Goal: Check status

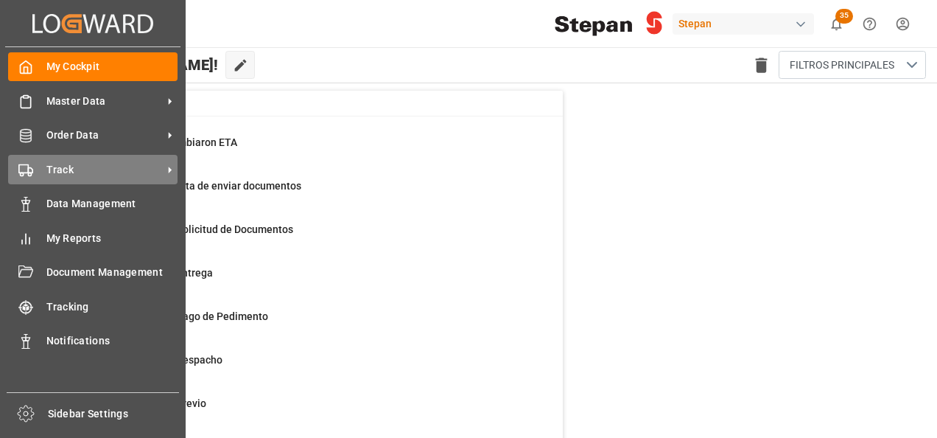
click at [55, 171] on span "Track" at bounding box center [104, 169] width 116 height 15
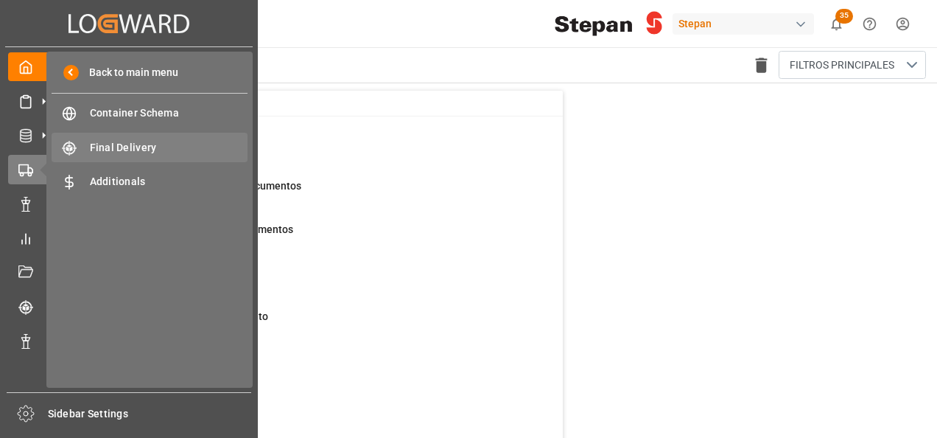
click at [116, 150] on span "Final Delivery" at bounding box center [169, 147] width 158 height 15
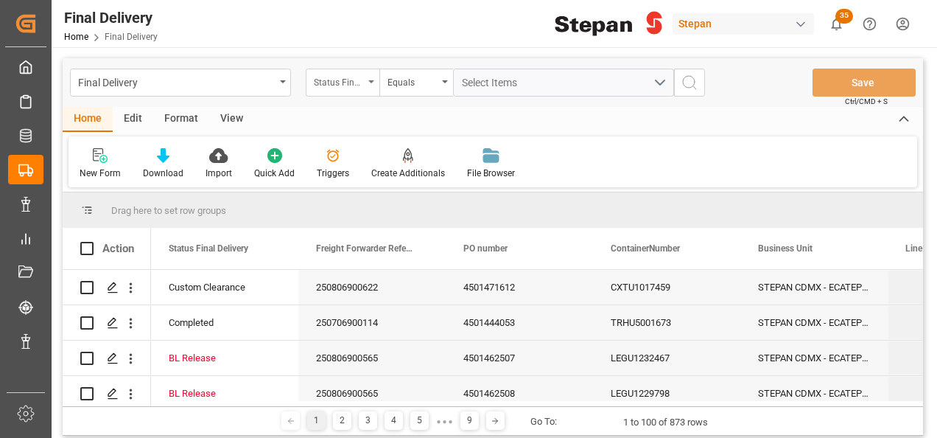
click at [366, 83] on div "Status Final Delivery" at bounding box center [343, 83] width 74 height 28
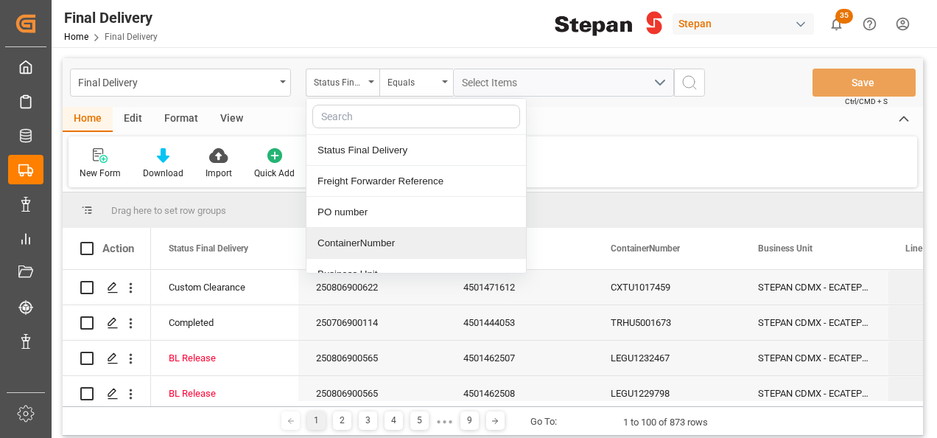
click at [332, 245] on div "ContainerNumber" at bounding box center [417, 243] width 220 height 31
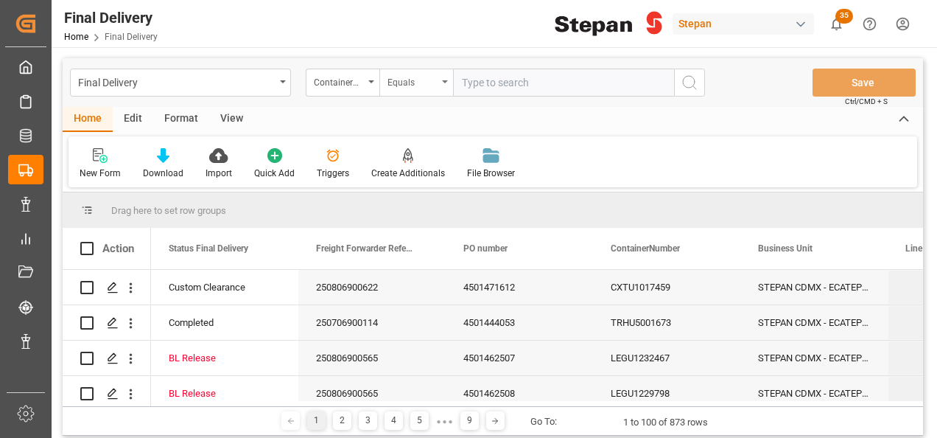
click at [442, 74] on div "Equals" at bounding box center [417, 83] width 74 height 28
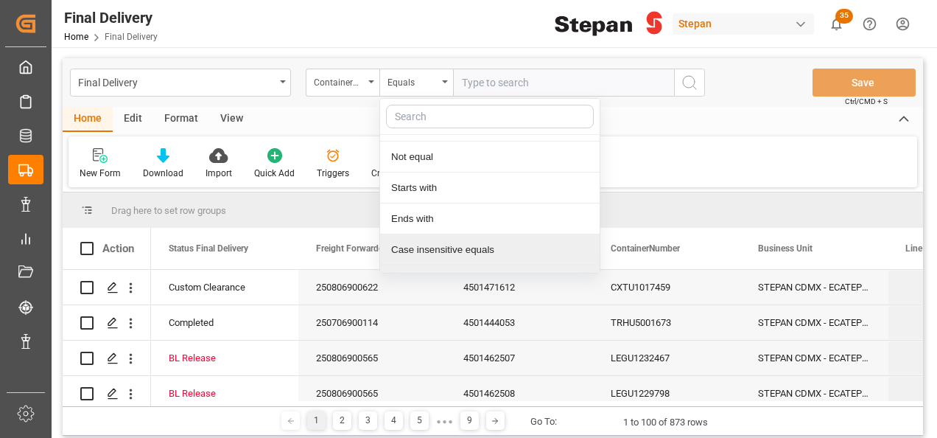
scroll to position [108, 0]
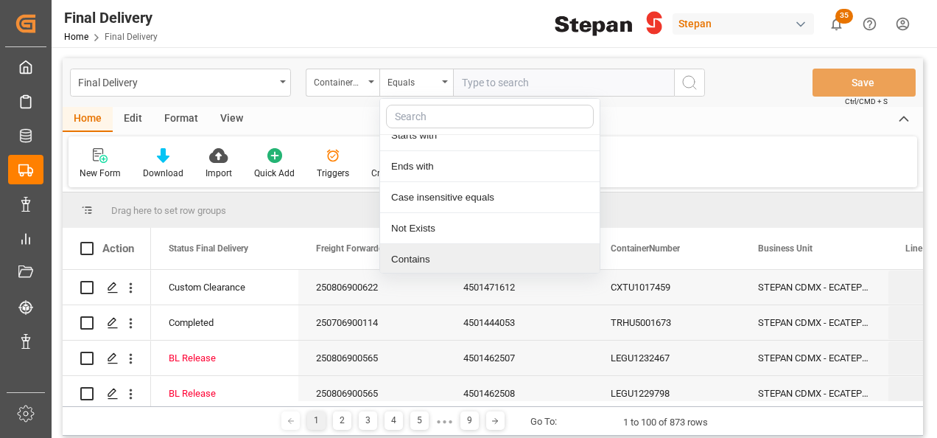
click at [406, 256] on div "Contains" at bounding box center [490, 259] width 220 height 31
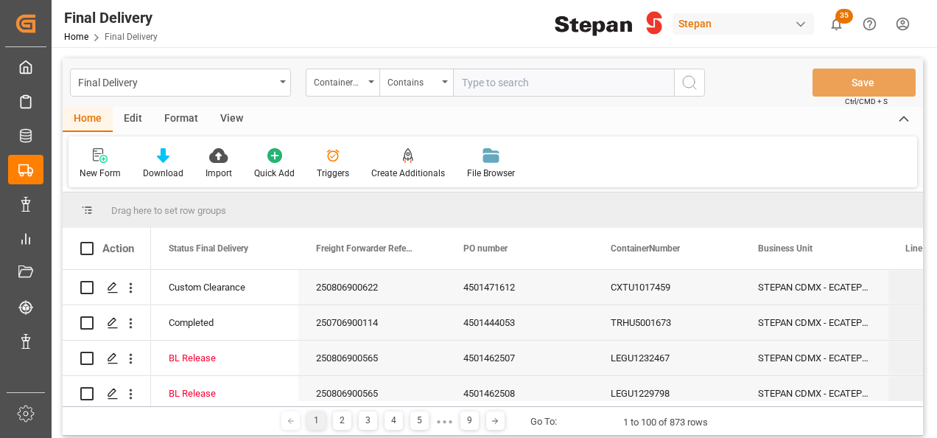
paste input "CXTU1017459"
paste input "DHDU2375833"
type input "CXTU1017459,DHDU2375833"
click at [692, 85] on icon "search button" at bounding box center [690, 83] width 18 height 18
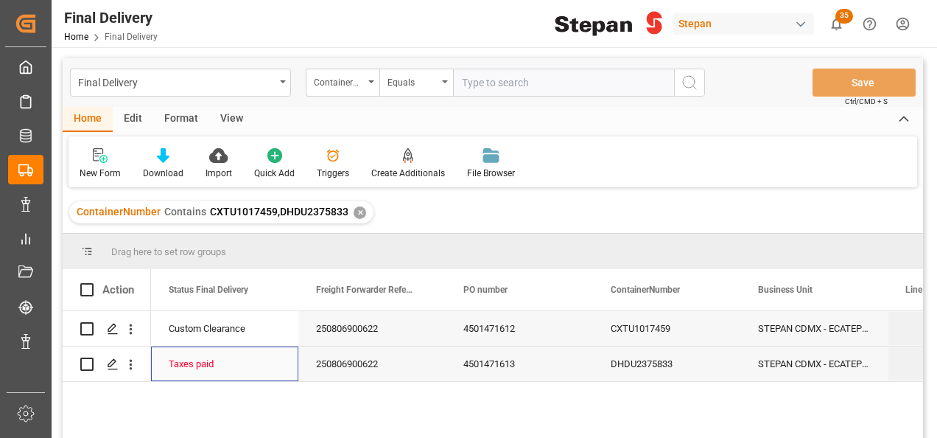
click at [226, 363] on div "Taxes paid" at bounding box center [225, 364] width 112 height 34
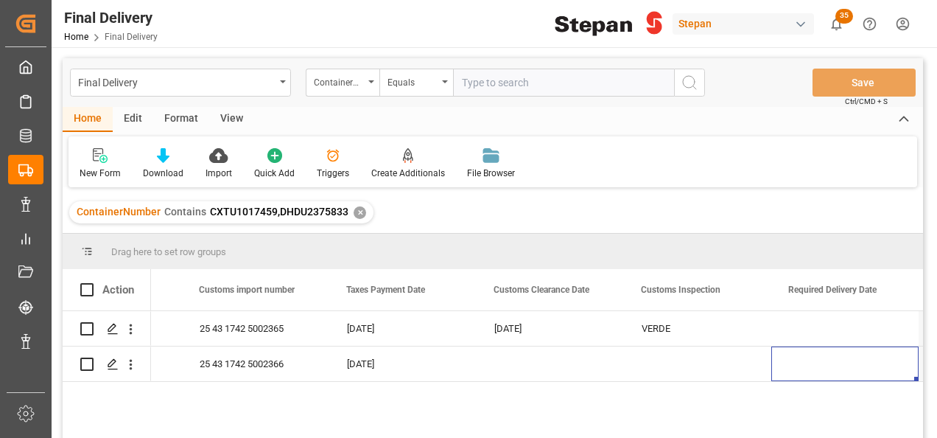
click at [355, 212] on div "✕" at bounding box center [360, 212] width 13 height 13
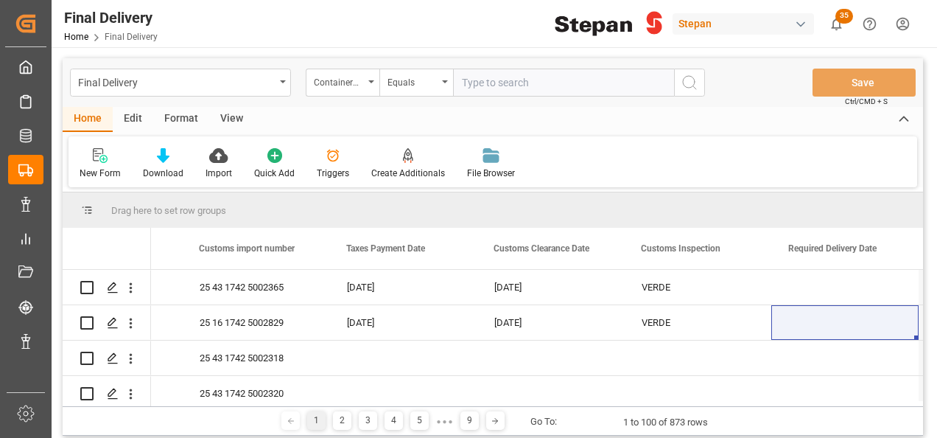
scroll to position [0, 1296]
click at [367, 79] on div "ContainerNumber" at bounding box center [343, 83] width 74 height 28
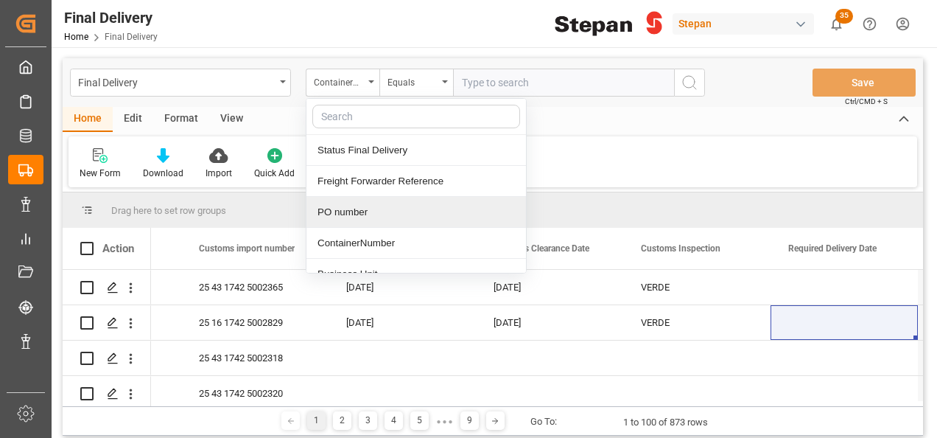
click at [365, 220] on div "PO number" at bounding box center [417, 212] width 220 height 31
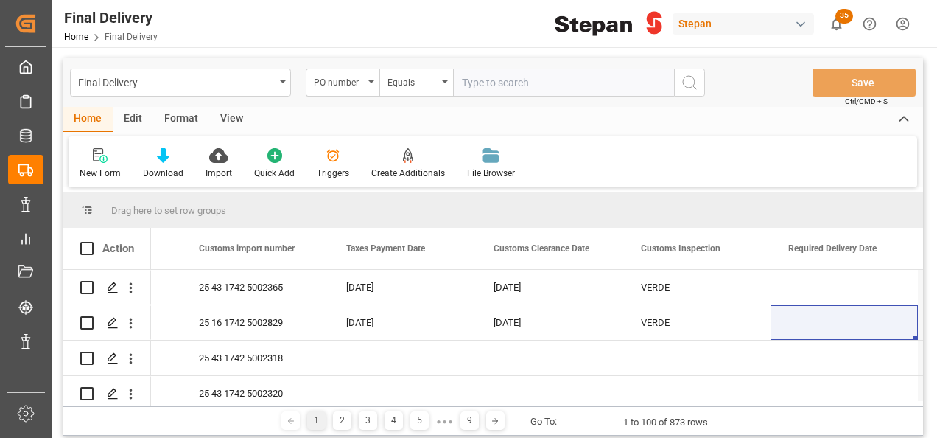
click at [489, 85] on input "text" at bounding box center [563, 83] width 221 height 28
paste input "4501449824"
type input "4501449824"
click at [687, 84] on icon "search button" at bounding box center [690, 83] width 18 height 18
